Goal: Task Accomplishment & Management: Complete application form

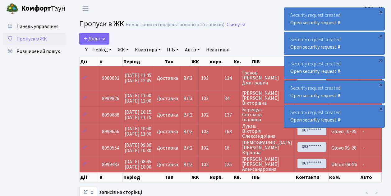
select select "25"
click at [106, 42] on link "Додати" at bounding box center [94, 39] width 30 height 12
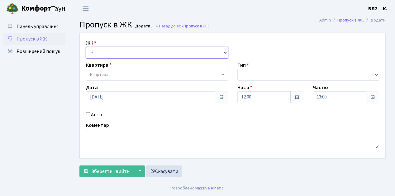
click at [225, 52] on select "- ВЛ1, Ужгородський пров., 4/1 ВЛ2, Голосіївський просп., 76 ВЛ3, пр.Голосіївсь…" at bounding box center [157, 53] width 142 height 12
select select "317"
click at [86, 47] on select "- ВЛ1, Ужгородський пров., 4/1 ВЛ2, Голосіївський просп., 76 ВЛ3, пр.Голосіївсь…" at bounding box center [157, 53] width 142 height 12
select select
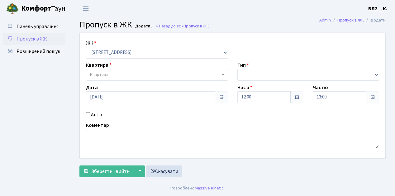
click at [224, 75] on span "Квартира" at bounding box center [157, 75] width 142 height 12
type input "114"
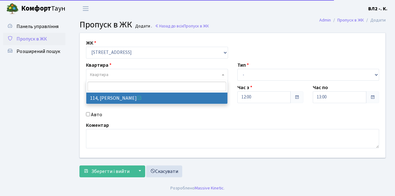
select select "38278"
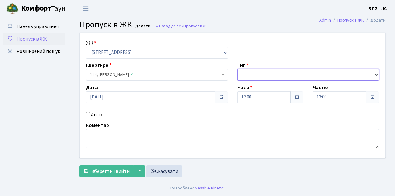
click at [376, 75] on select "- Доставка Таксі Гості Сервіс" at bounding box center [308, 75] width 142 height 12
select select "1"
click at [237, 69] on select "- Доставка Таксі Гості Сервіс" at bounding box center [308, 75] width 142 height 12
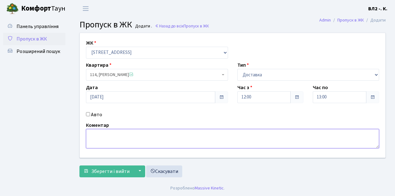
click at [91, 133] on textarea at bounding box center [232, 138] width 293 height 19
type textarea "Glovo 12-06"
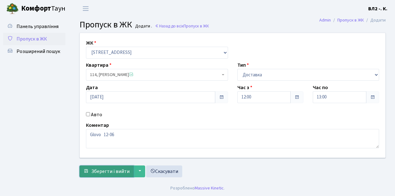
click at [105, 173] on span "Зберегти і вийти" at bounding box center [110, 171] width 38 height 7
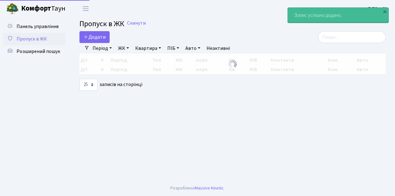
select select "25"
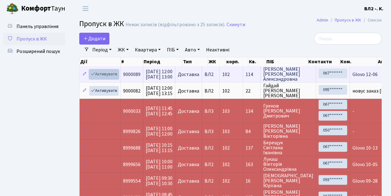
click at [116, 77] on link "Активувати" at bounding box center [104, 74] width 30 height 10
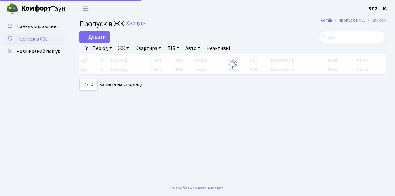
select select "25"
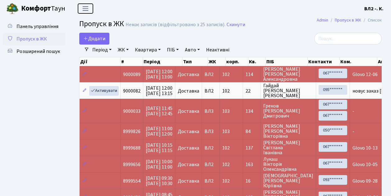
click at [85, 9] on span "Переключити навігацію" at bounding box center [85, 8] width 9 height 7
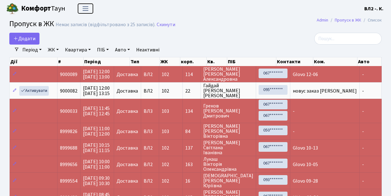
click at [85, 9] on span "Переключити навігацію" at bounding box center [85, 8] width 9 height 7
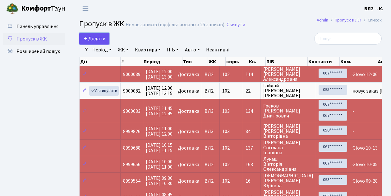
click at [108, 42] on link "Додати" at bounding box center [94, 39] width 30 height 12
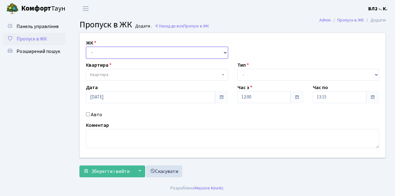
click at [225, 52] on select "- [STREET_ADDRESS][PERSON_NAME]" at bounding box center [157, 53] width 142 height 12
select select "317"
click at [86, 47] on select "- [STREET_ADDRESS][PERSON_NAME]" at bounding box center [157, 53] width 142 height 12
select select
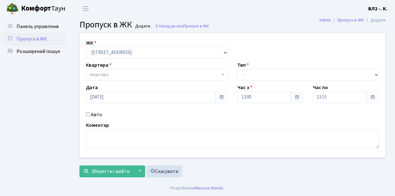
click at [224, 75] on span "Квартира" at bounding box center [157, 75] width 142 height 12
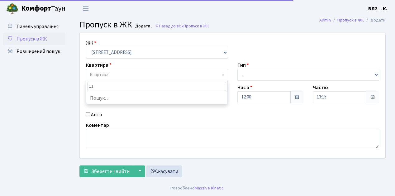
type input "114"
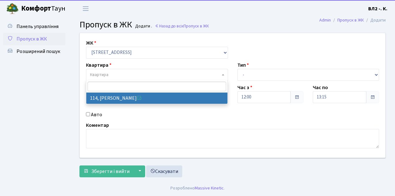
select select "38278"
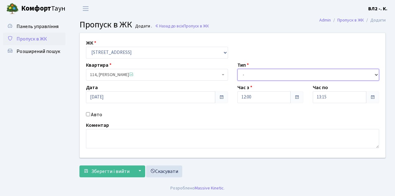
click at [374, 73] on select "- Доставка Таксі Гості Сервіс" at bounding box center [308, 75] width 142 height 12
select select "1"
click at [237, 69] on select "- Доставка Таксі Гості Сервіс" at bounding box center [308, 75] width 142 height 12
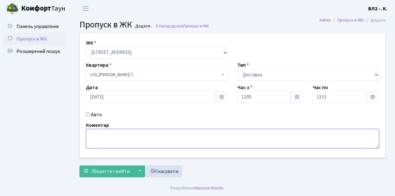
click at [93, 130] on textarea at bounding box center [232, 138] width 293 height 19
type textarea "Glovo 12-08"
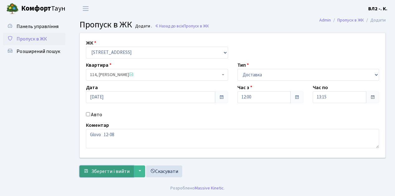
click at [101, 173] on span "Зберегти і вийти" at bounding box center [110, 171] width 38 height 7
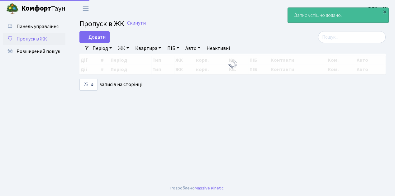
select select "25"
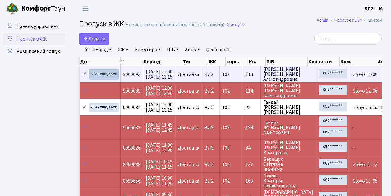
click at [116, 77] on link "Активувати" at bounding box center [104, 74] width 30 height 10
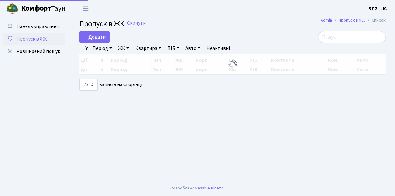
select select "25"
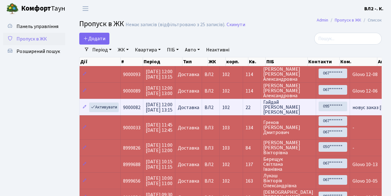
click at [187, 114] on td "Доставка" at bounding box center [189, 107] width 27 height 16
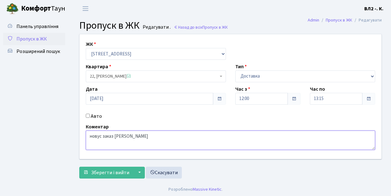
click at [121, 136] on textarea "новус заказ [PERSON_NAME]" at bounding box center [231, 139] width 290 height 19
type textarea "новус заказ юа 22-09"
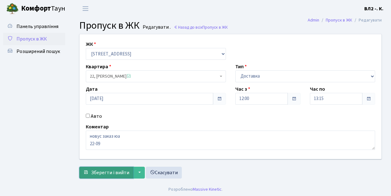
click at [108, 176] on button "Зберегти і вийти" at bounding box center [106, 172] width 54 height 12
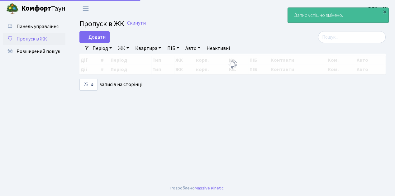
select select "25"
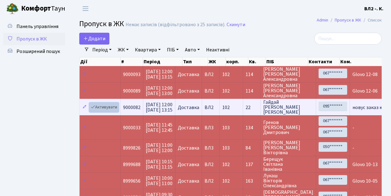
click at [115, 110] on link "Активувати" at bounding box center [104, 107] width 30 height 10
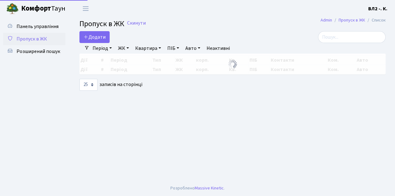
select select "25"
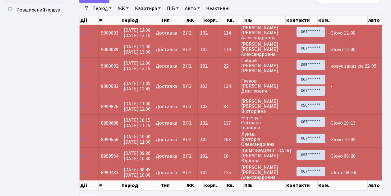
scroll to position [21, 0]
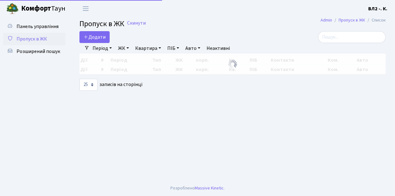
select select "25"
